Goal: Task Accomplishment & Management: Manage account settings

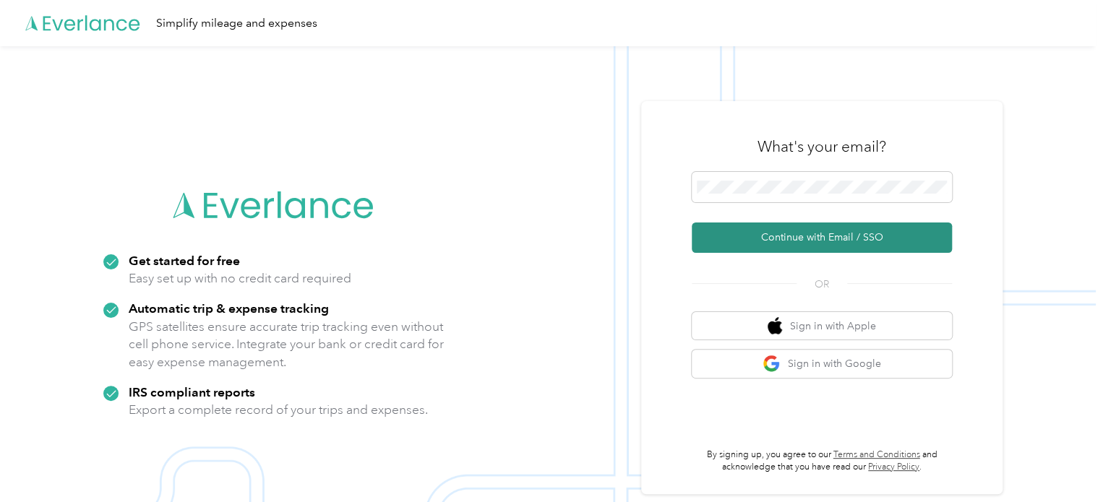
click at [803, 244] on button "Continue with Email / SSO" at bounding box center [822, 238] width 260 height 30
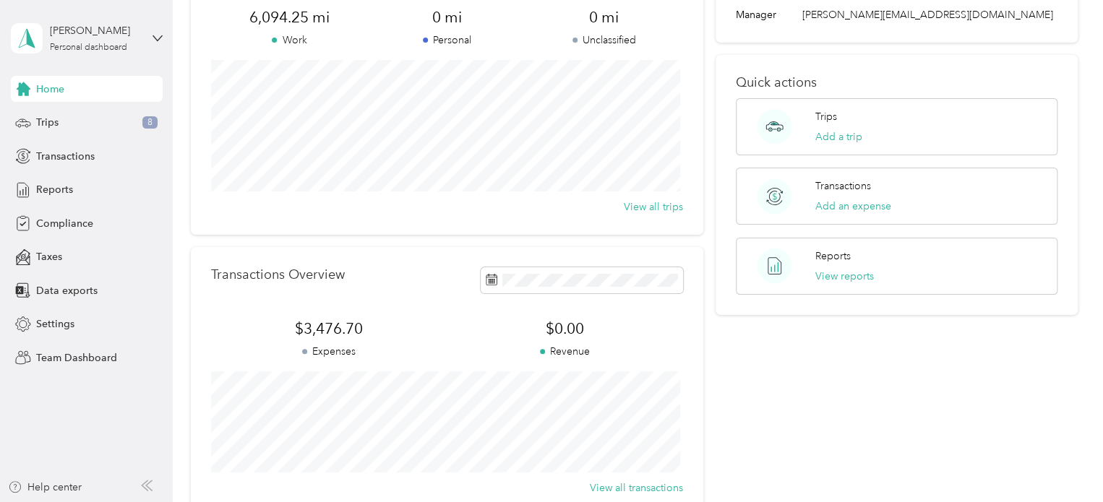
scroll to position [289, 0]
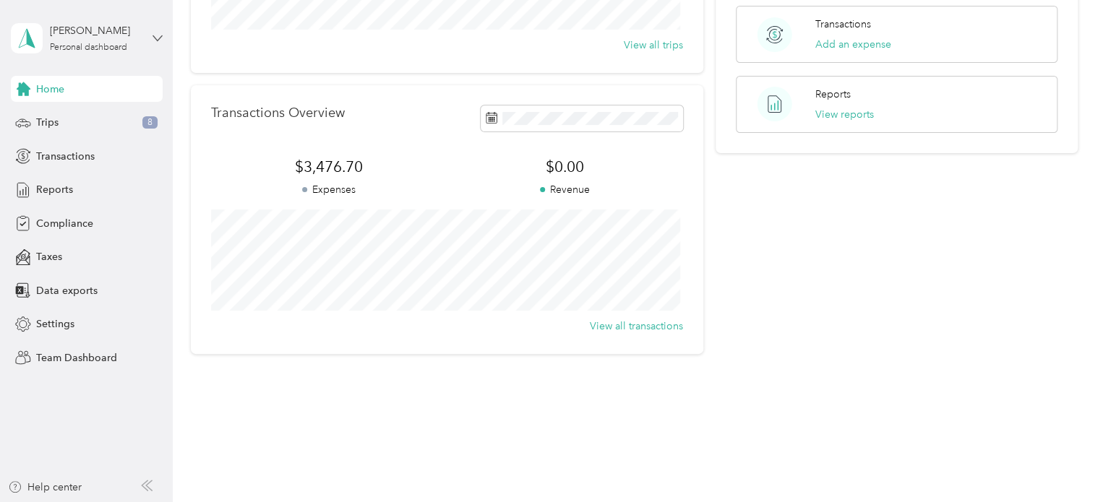
click at [160, 38] on icon at bounding box center [158, 38] width 10 height 10
click at [70, 119] on div "Team dashboard" at bounding box center [61, 118] width 77 height 15
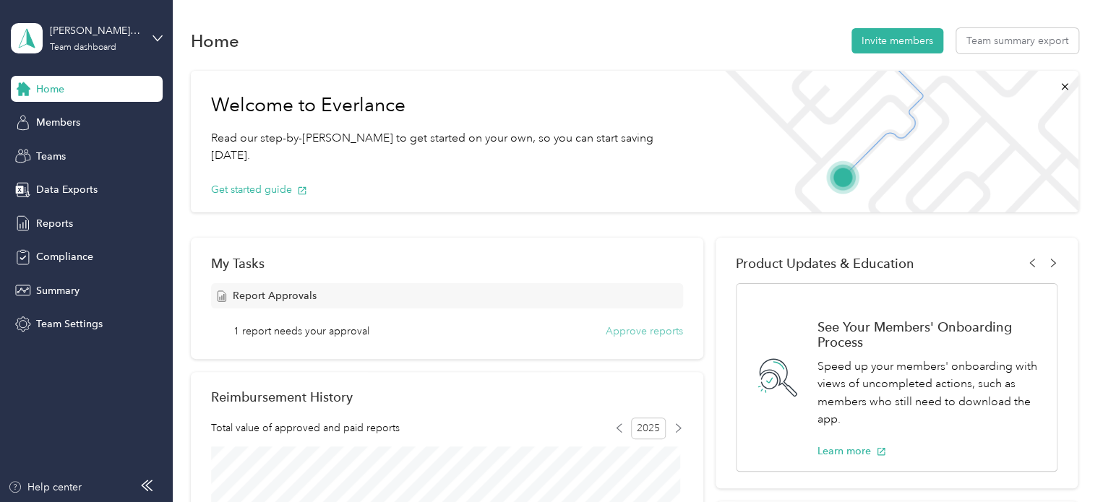
click at [628, 333] on button "Approve reports" at bounding box center [644, 331] width 77 height 15
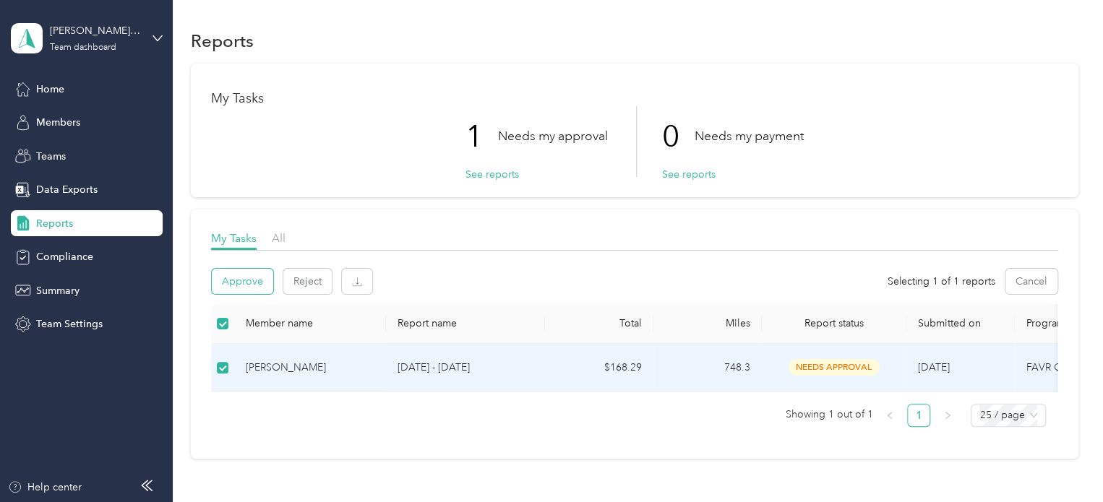
click at [229, 283] on button "Approve" at bounding box center [242, 281] width 61 height 25
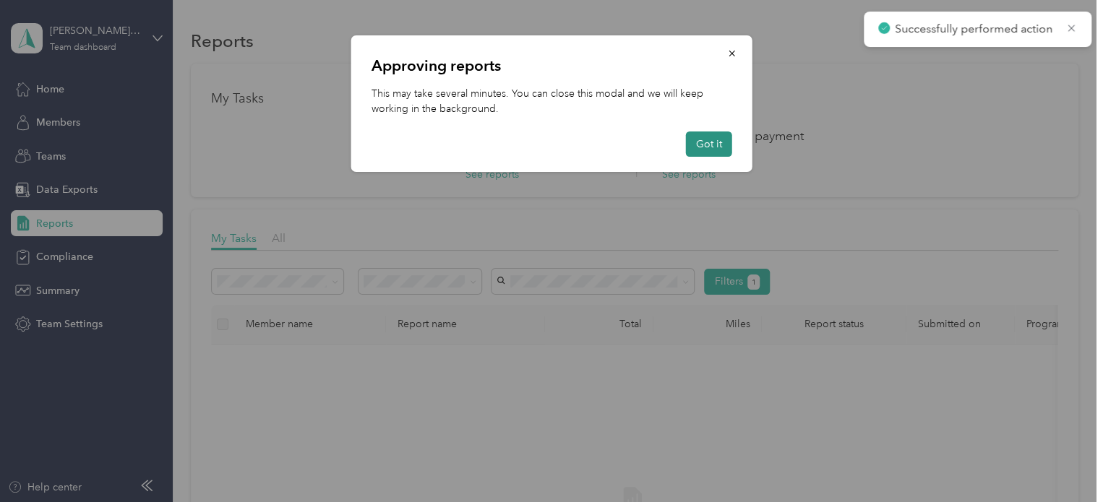
click at [698, 144] on button "Got it" at bounding box center [709, 144] width 46 height 25
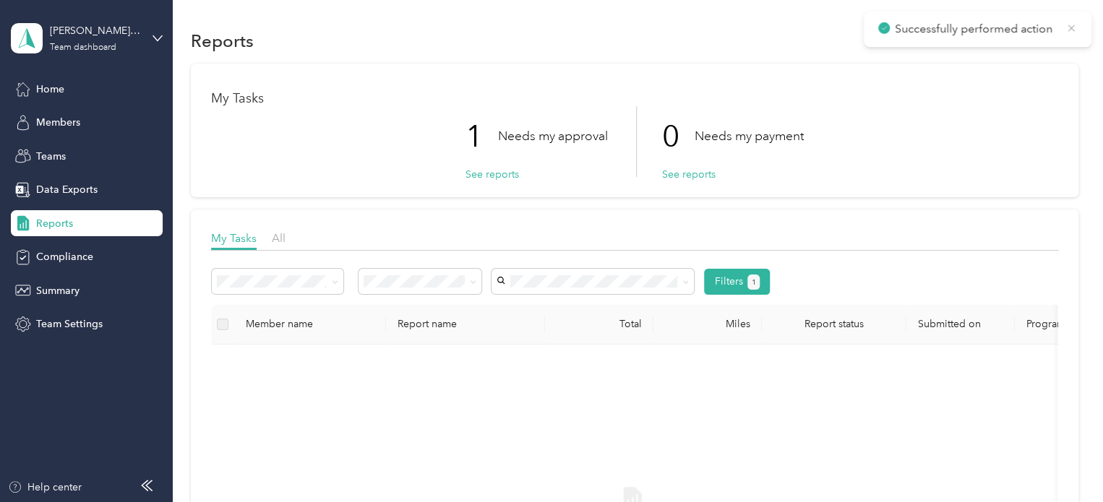
click at [1070, 27] on icon at bounding box center [1071, 28] width 7 height 7
